Goal: Transaction & Acquisition: Purchase product/service

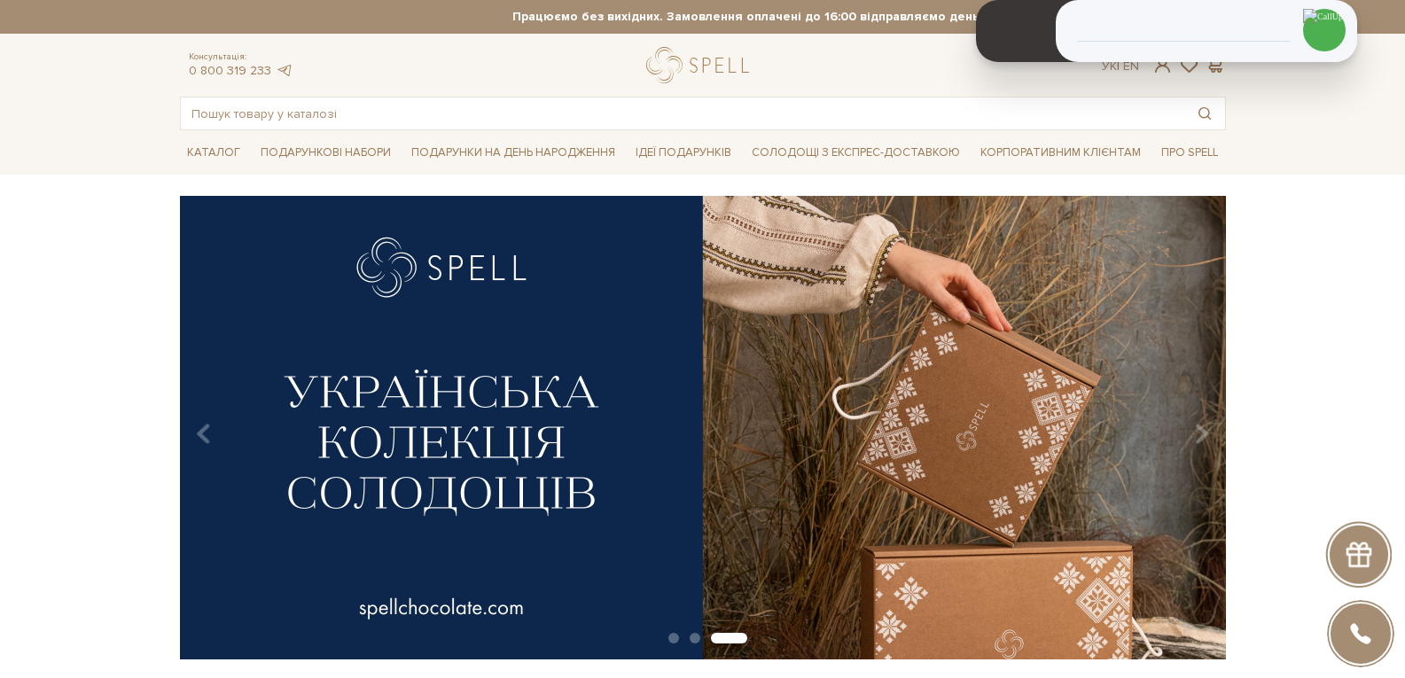
click at [422, 115] on input "text" at bounding box center [682, 114] width 1003 height 32
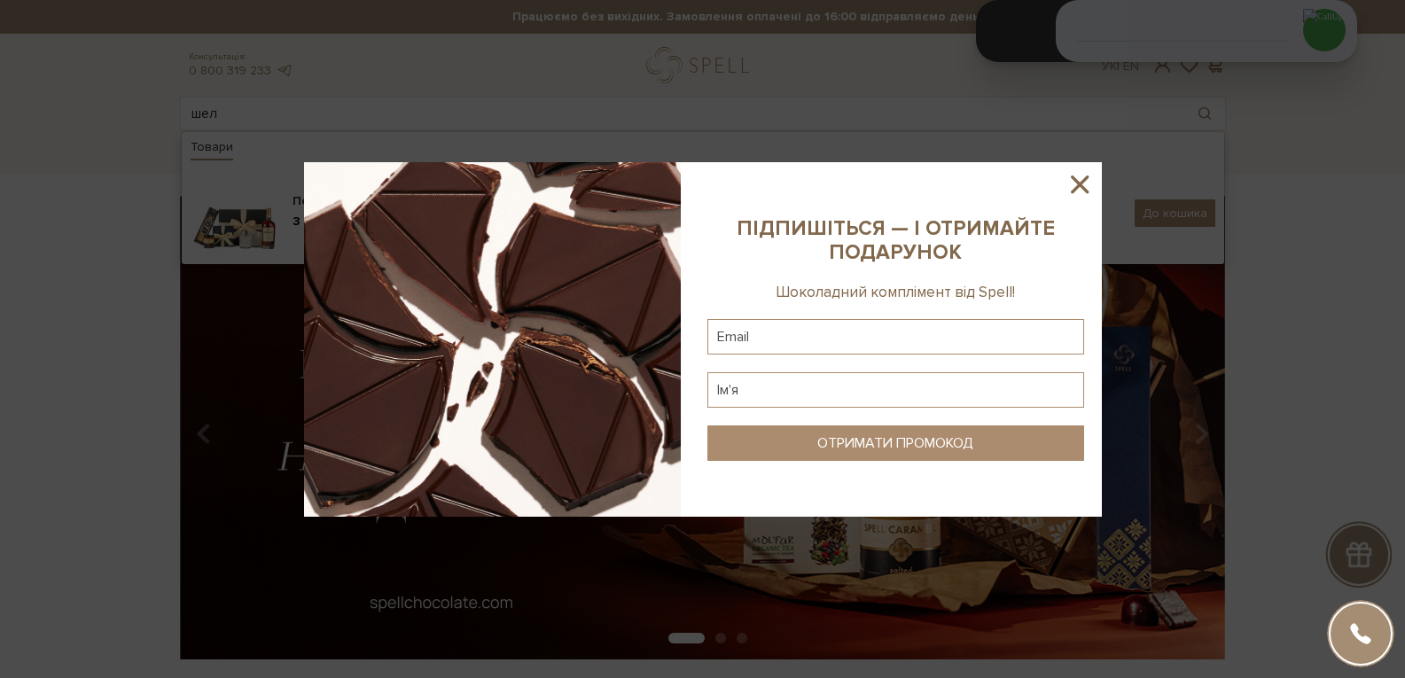
type input "шел"
click at [1077, 177] on icon at bounding box center [1080, 184] width 30 height 30
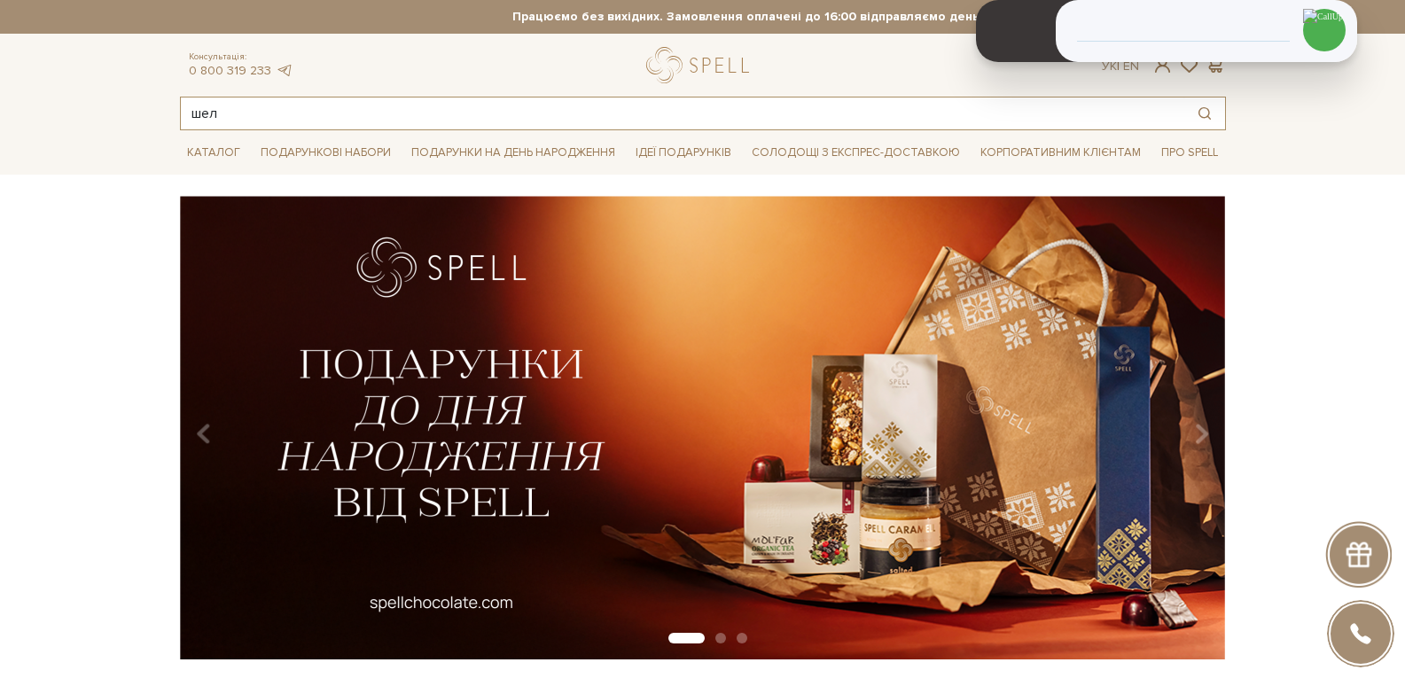
click at [285, 112] on input "шел" at bounding box center [682, 114] width 1003 height 32
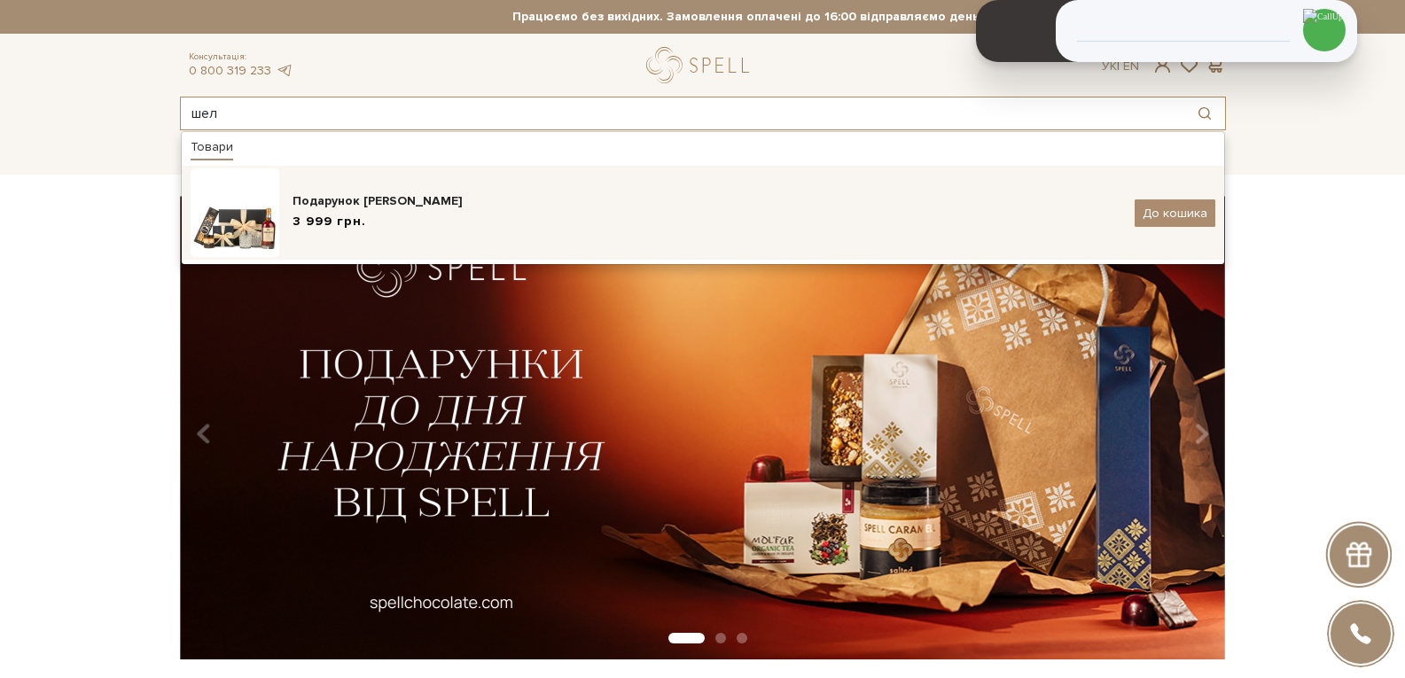
click at [340, 237] on div "Подарунок Томаса Шелбі 3 999 грн. До кошика" at bounding box center [703, 212] width 1025 height 89
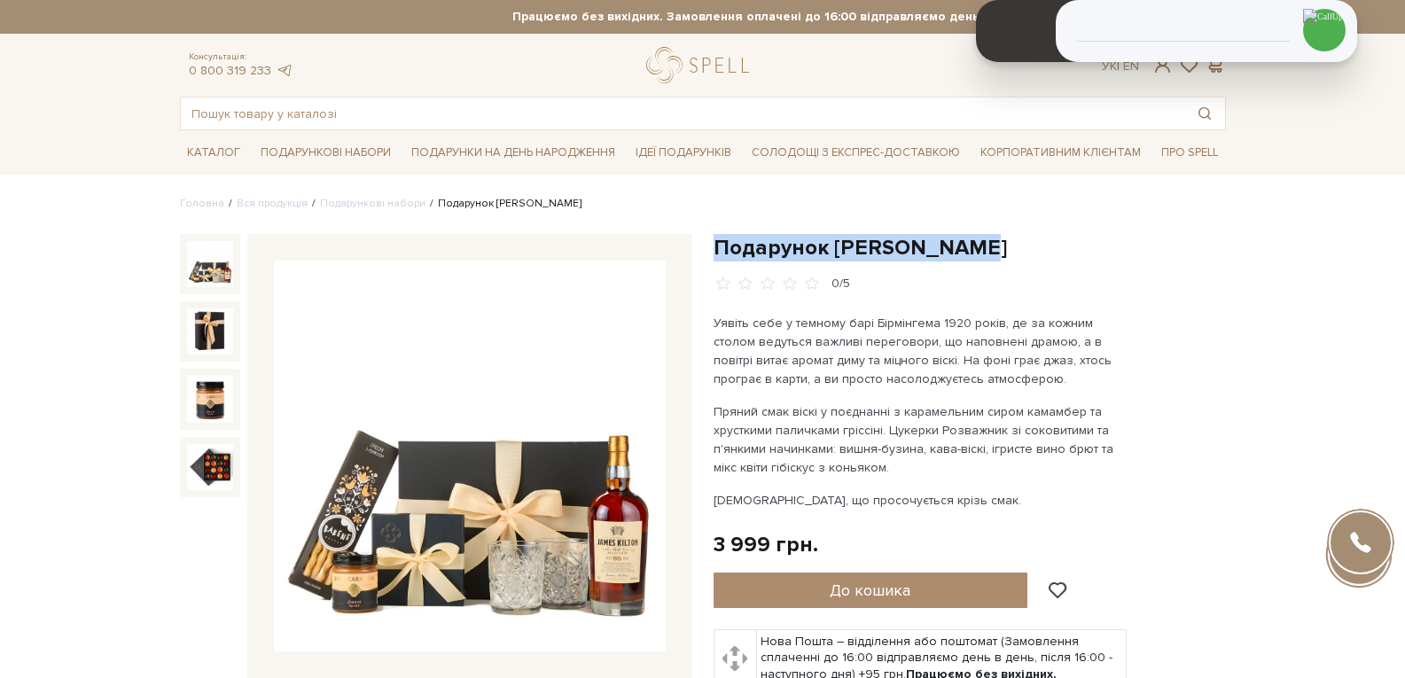
drag, startPoint x: 973, startPoint y: 245, endPoint x: 717, endPoint y: 236, distance: 256.3
click at [717, 236] on h1 "Подарунок [PERSON_NAME]" at bounding box center [970, 247] width 512 height 27
copy h1 "Подарунок [PERSON_NAME]"
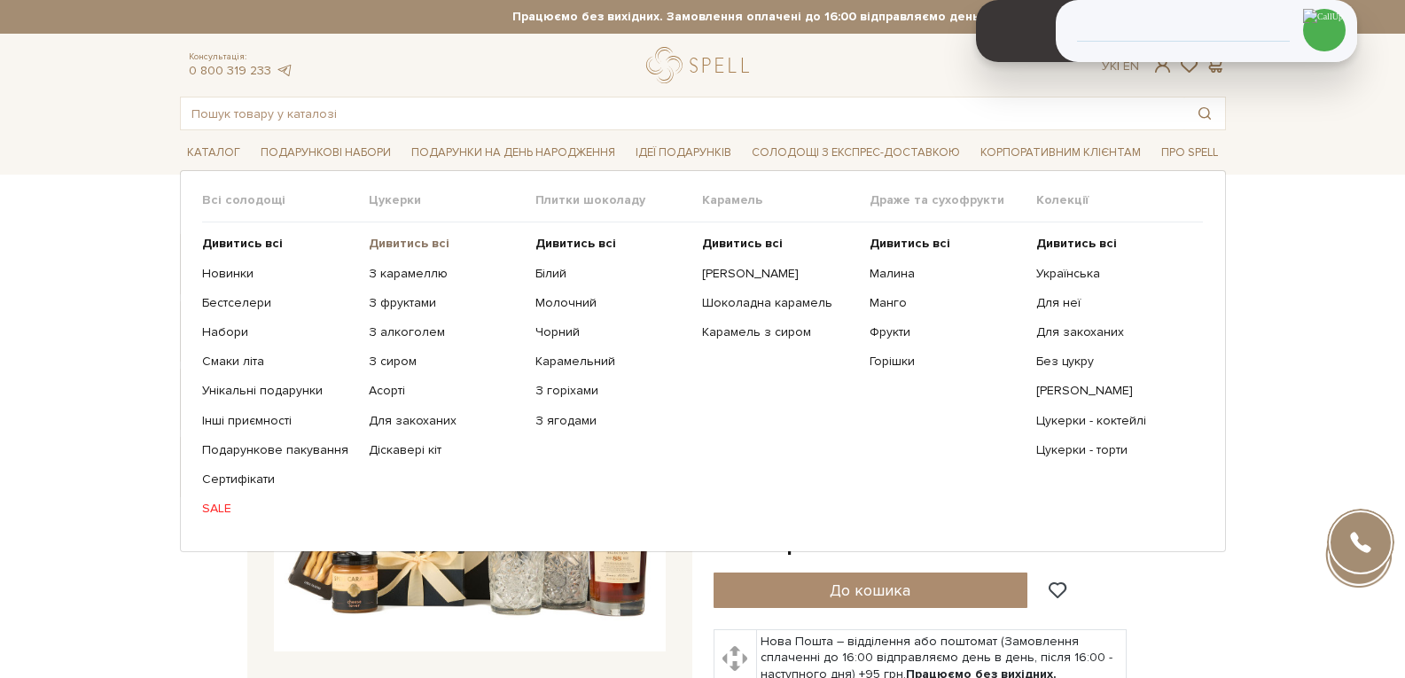
click at [415, 245] on b "Дивитись всі" at bounding box center [409, 243] width 81 height 15
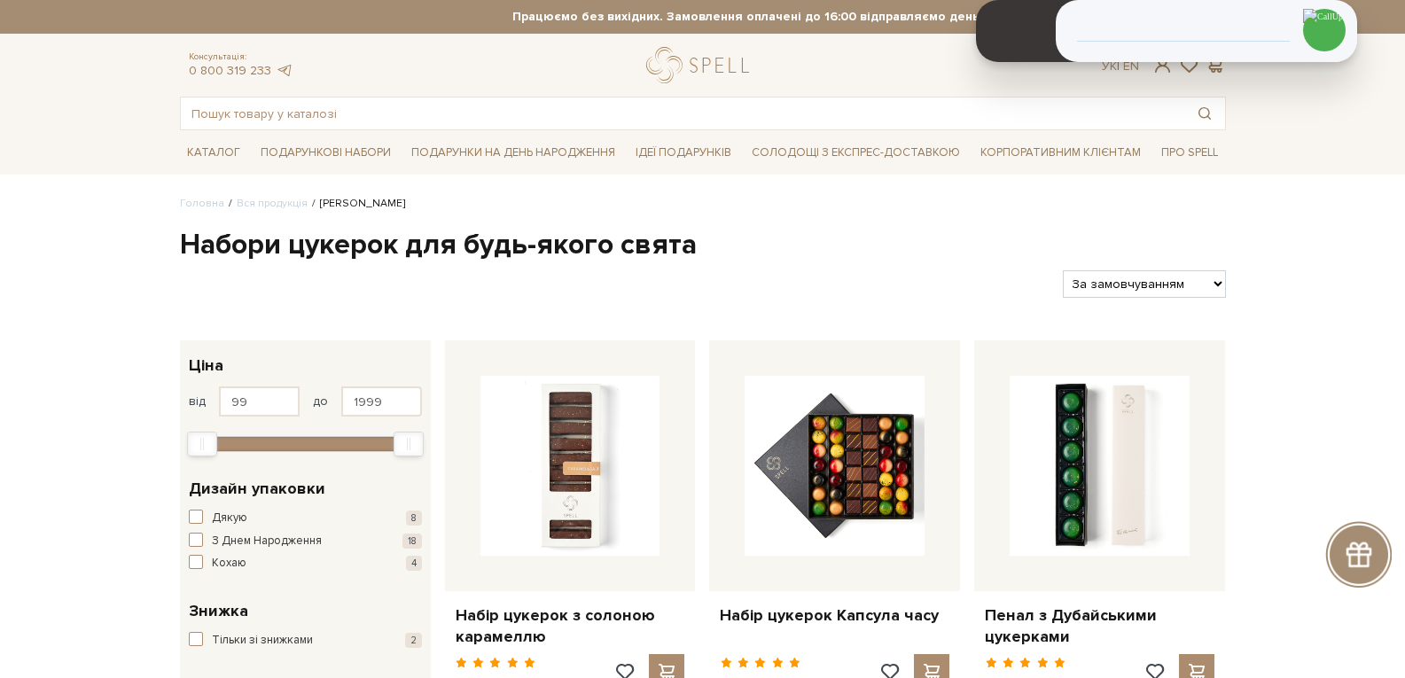
click at [1183, 293] on select "За замовчуванням За Ціною (зростання) За Ціною (зменшення) Новинки За популярні…" at bounding box center [1144, 283] width 162 height 27
select select "https://spellchocolate.com/our-productions/seti-cukerok/?sort=p.price&order=DESC"
click at [1063, 270] on select "За замовчуванням За Ціною (зростання) За Ціною (зменшення) Новинки За популярні…" at bounding box center [1144, 283] width 162 height 27
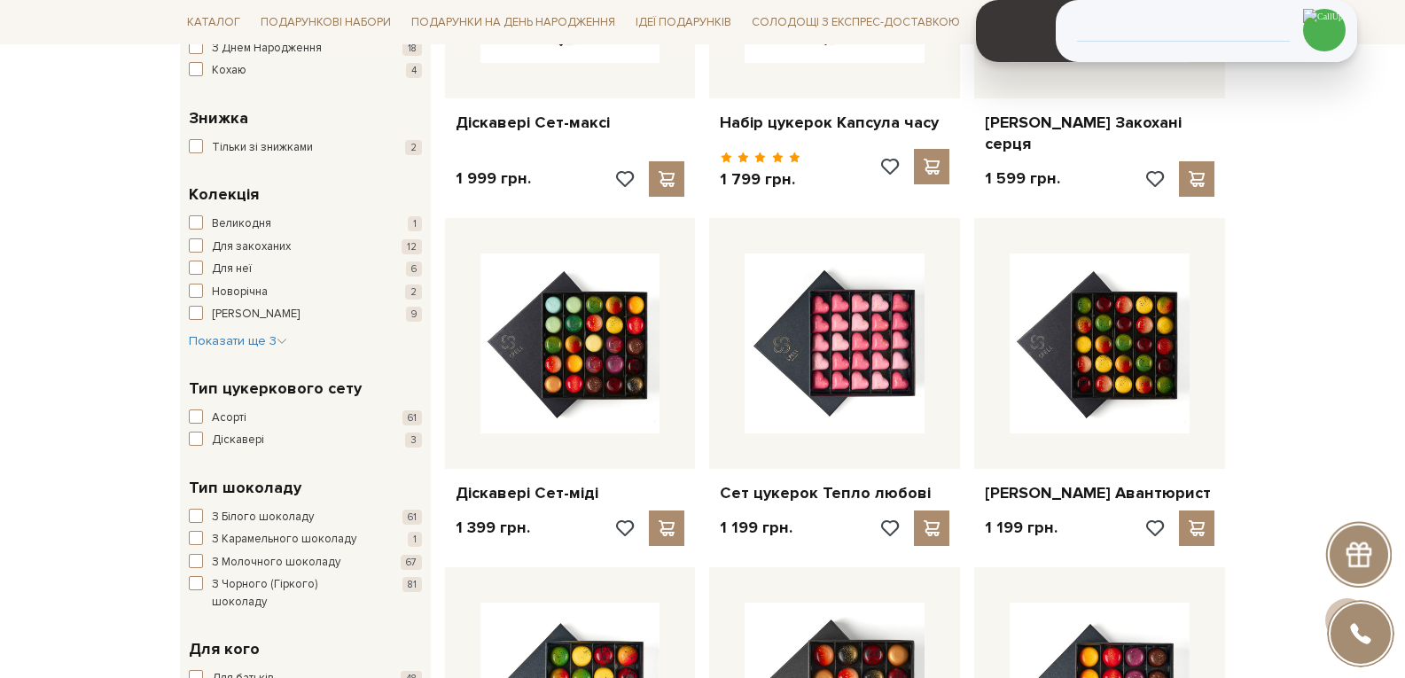
scroll to position [266, 0]
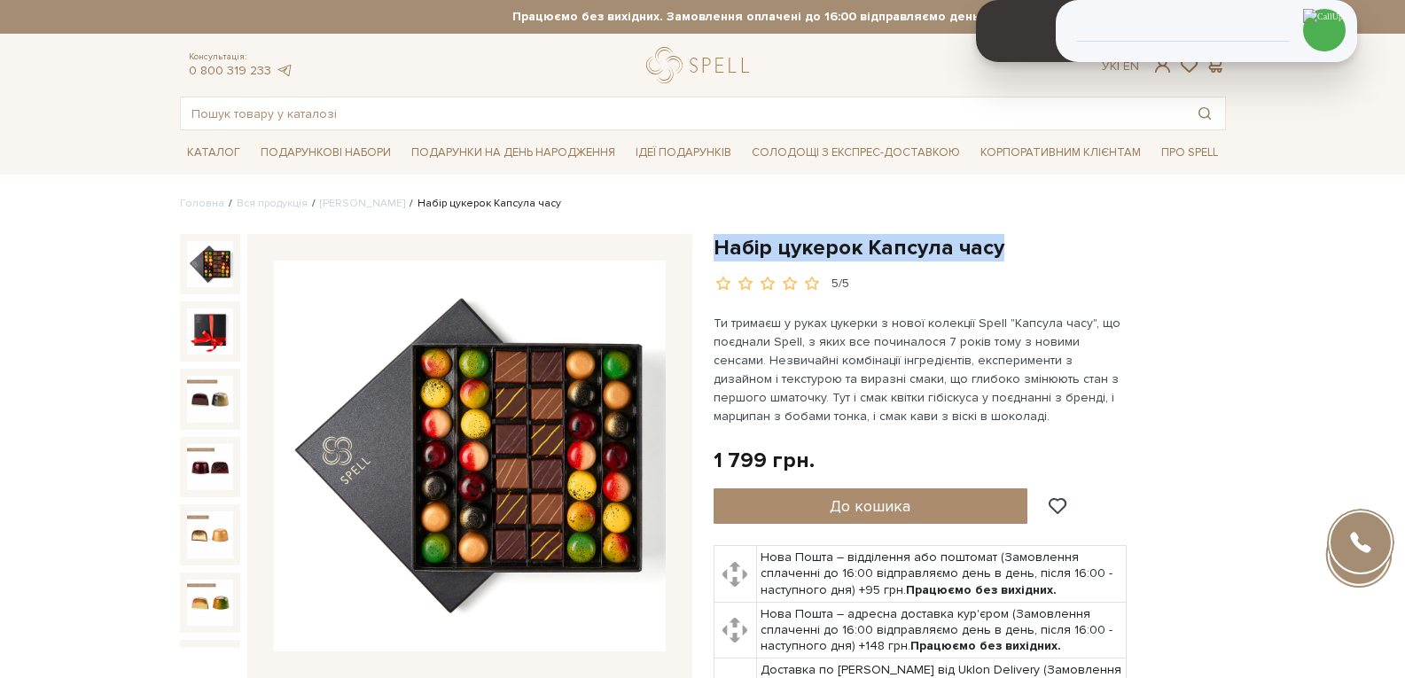
drag, startPoint x: 1015, startPoint y: 240, endPoint x: 717, endPoint y: 229, distance: 298.1
copy h1 "Набір цукерок Капсула часу"
click at [1222, 411] on div "Набір цукерок Капсула часу 5/5" at bounding box center [970, 511] width 512 height 554
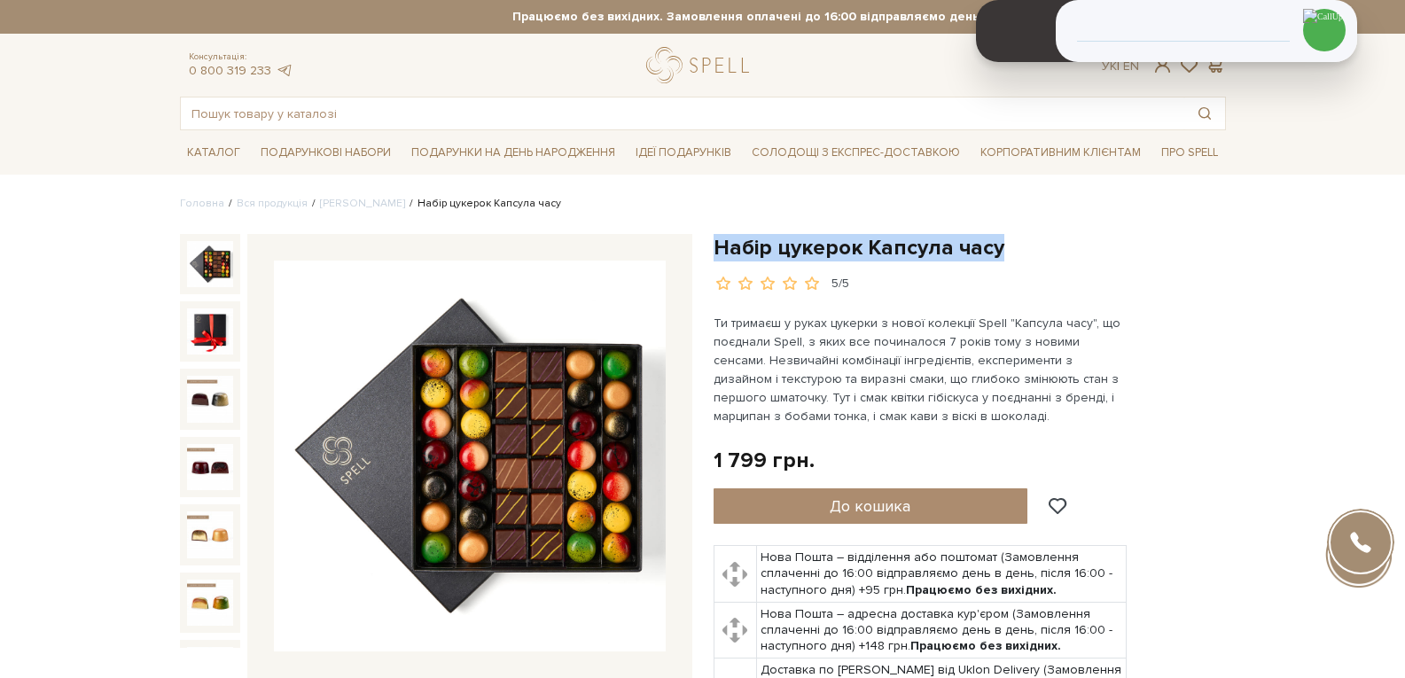
drag, startPoint x: 1007, startPoint y: 246, endPoint x: 721, endPoint y: 233, distance: 286.6
click at [721, 234] on h1 "Набір цукерок Капсула часу" at bounding box center [970, 247] width 512 height 27
copy h1 "Набір цукерок Капсула часу"
click at [481, 110] on input "text" at bounding box center [682, 114] width 1003 height 32
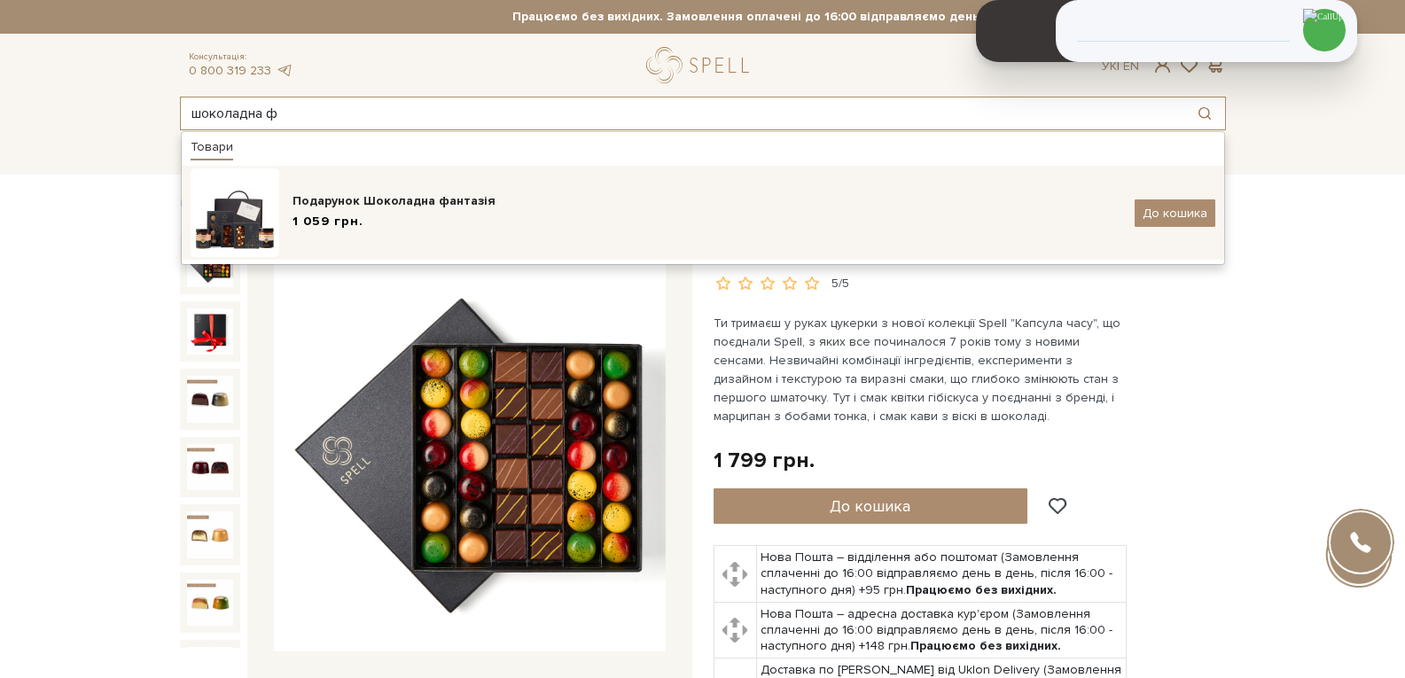
type input "шоколадна ф"
click at [424, 234] on div "Подарунок Шоколадна фантазія 1 059 грн. До кошика" at bounding box center [703, 212] width 1025 height 89
